Goal: Task Accomplishment & Management: Use online tool/utility

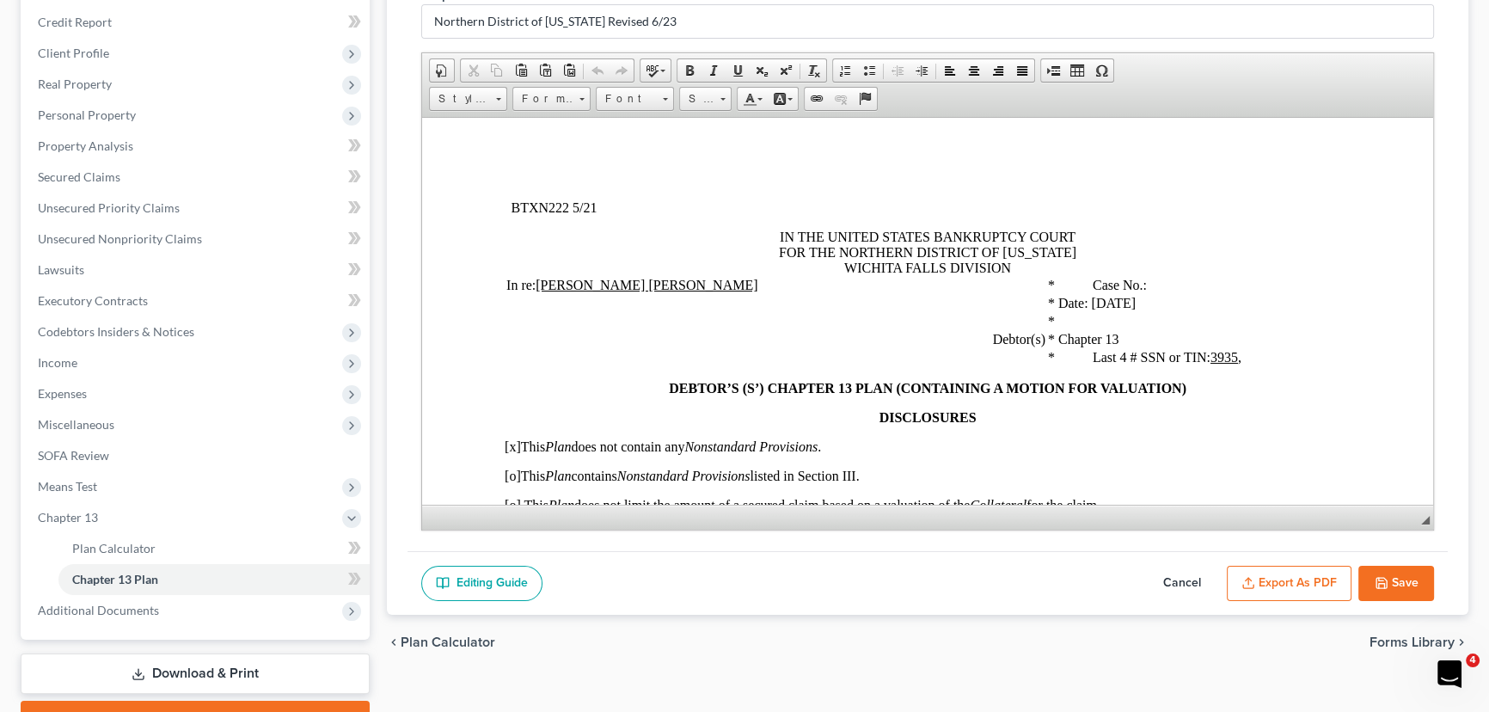
scroll to position [234, 0]
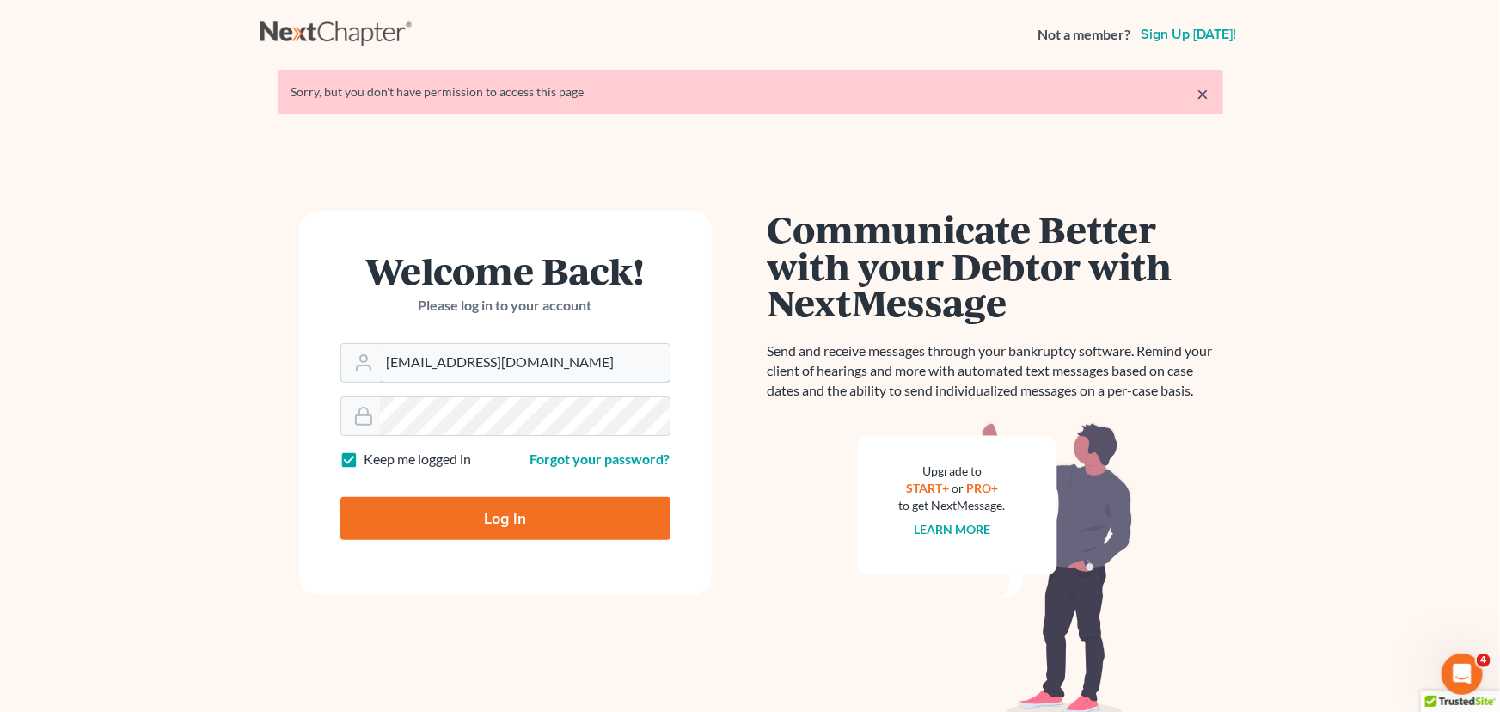
drag, startPoint x: 557, startPoint y: 361, endPoint x: 316, endPoint y: 373, distance: 241.9
click at [316, 373] on form "Welcome Back! Please log in to your account Email Address [EMAIL_ADDRESS][DOMAI…" at bounding box center [505, 403] width 413 height 384
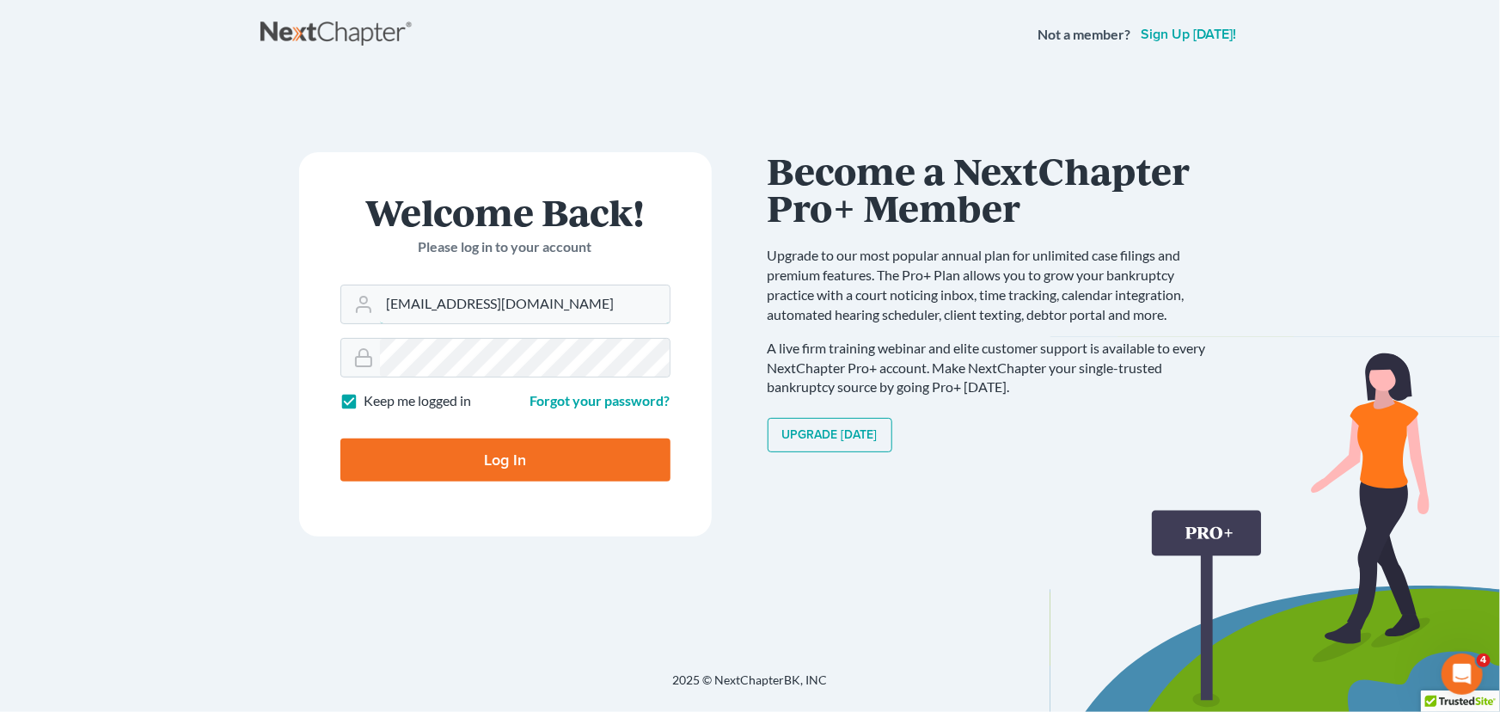
type input "[EMAIL_ADDRESS][DOMAIN_NAME]"
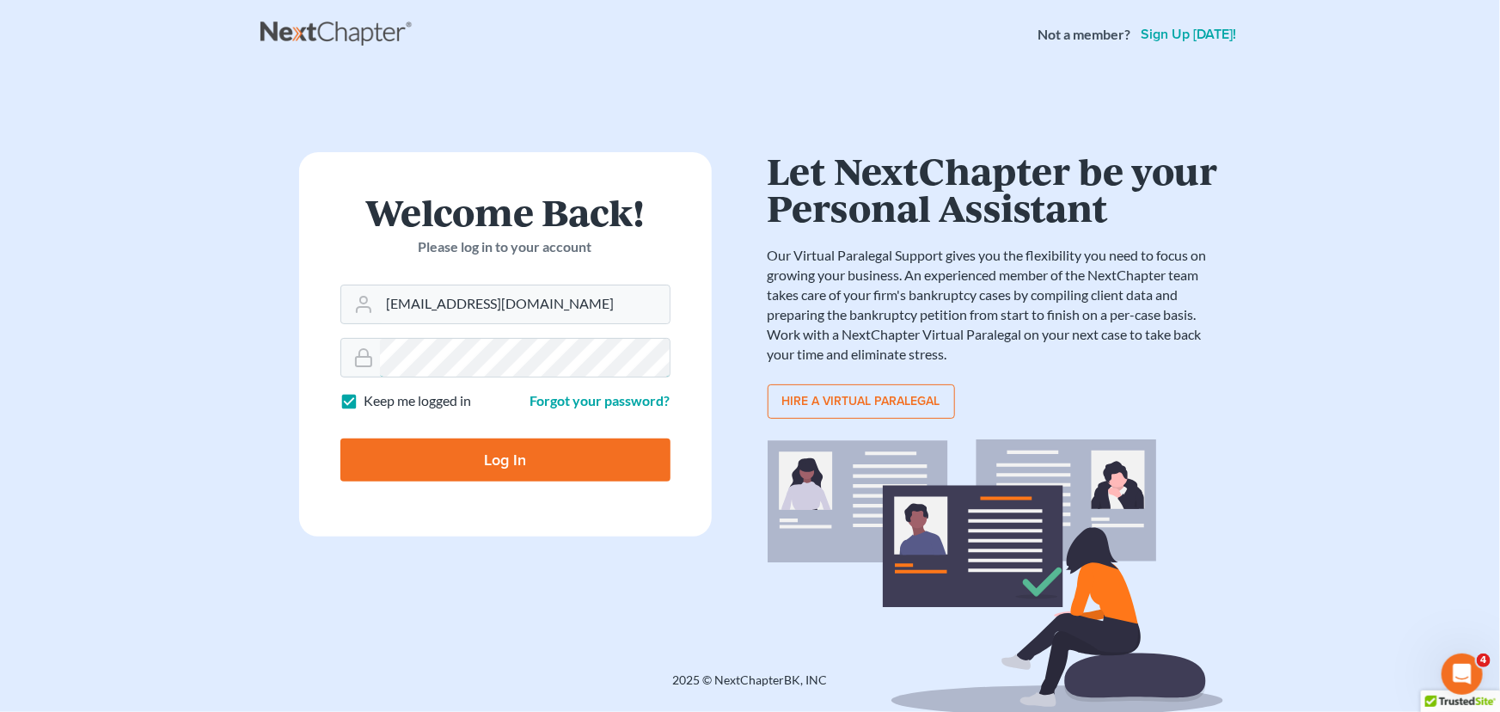
click at [340, 439] on input "Log In" at bounding box center [505, 460] width 330 height 43
type input "Thinking..."
